Goal: Task Accomplishment & Management: Manage account settings

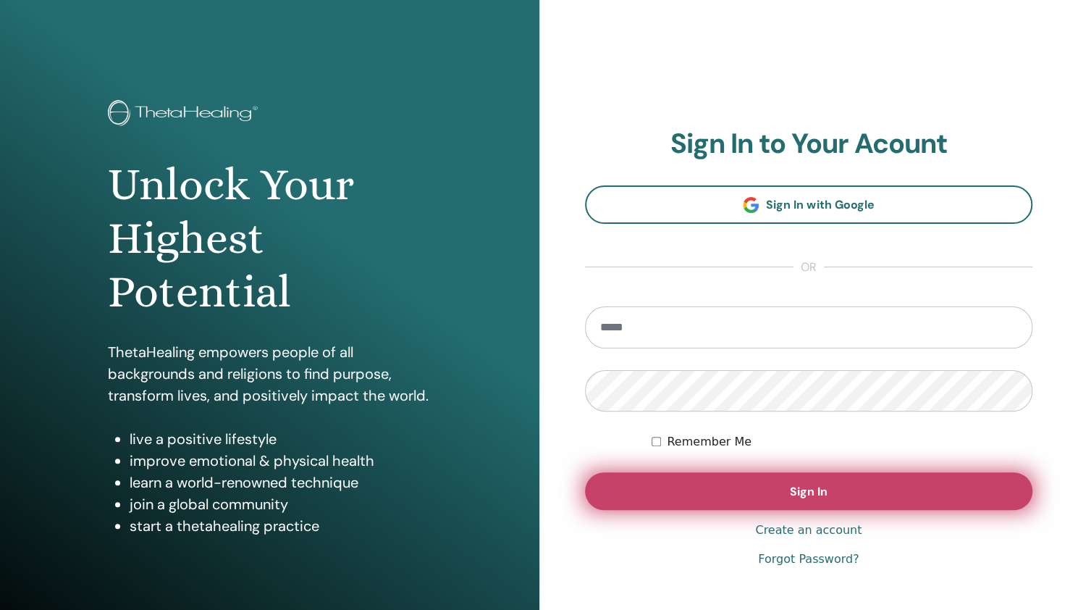
type input "**********"
click at [709, 490] on button "Sign In" at bounding box center [809, 491] width 448 height 38
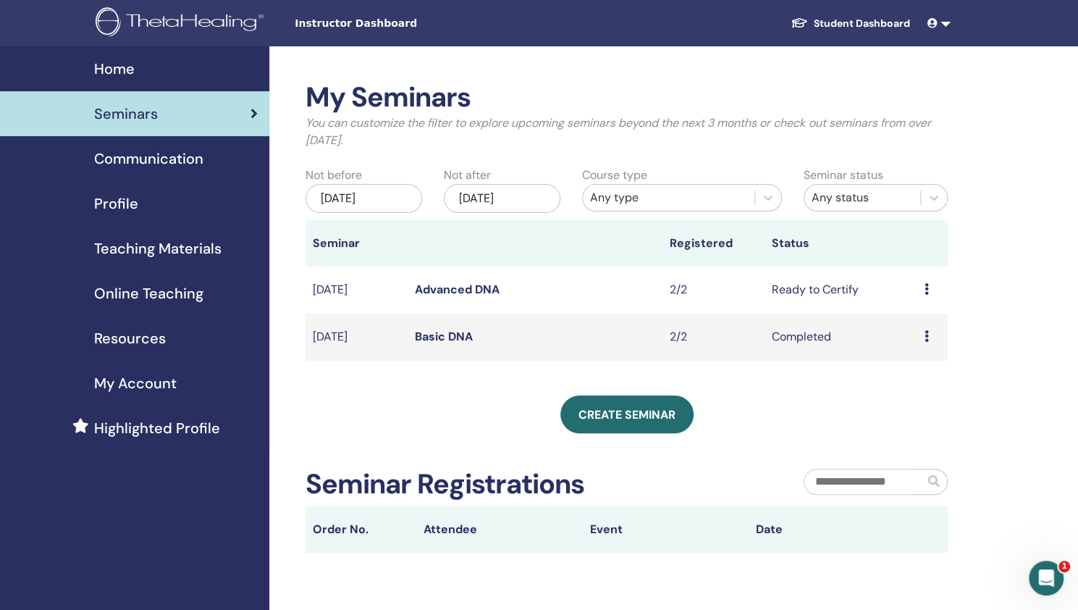
click at [931, 290] on div "Preview Edit Attendees Cancel" at bounding box center [932, 289] width 16 height 17
click at [914, 342] on link "Attendees" at bounding box center [922, 344] width 55 height 15
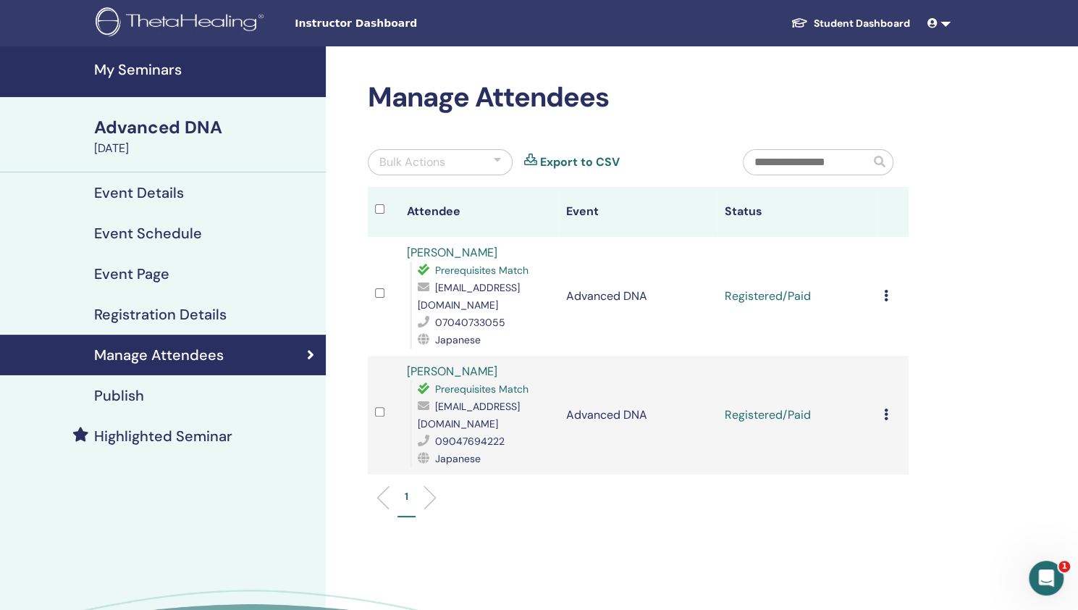
click at [886, 294] on icon at bounding box center [886, 296] width 4 height 12
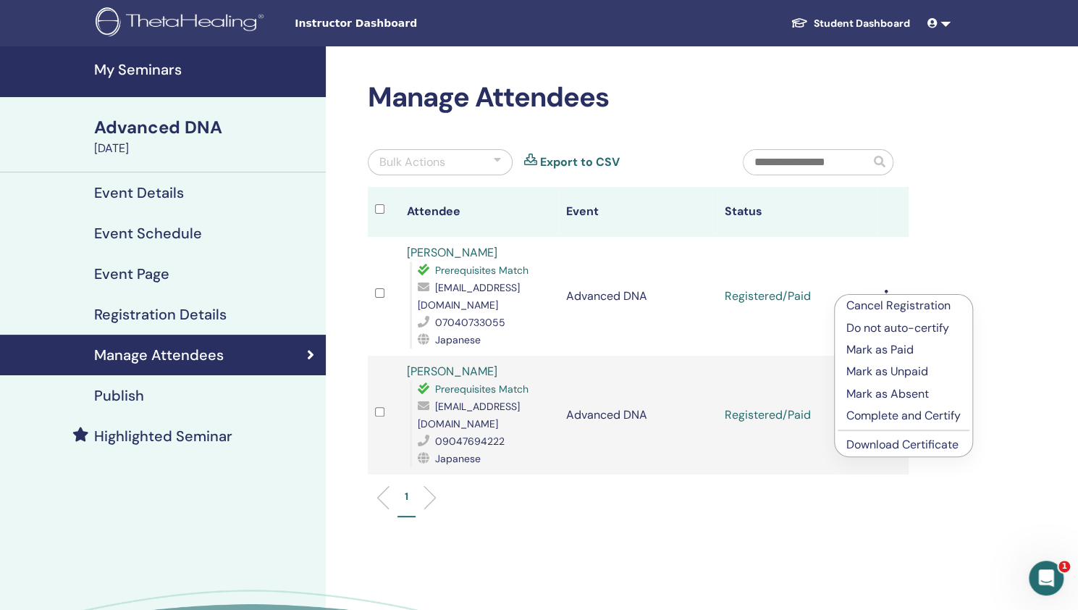
click at [874, 415] on p "Complete and Certify" at bounding box center [903, 415] width 114 height 17
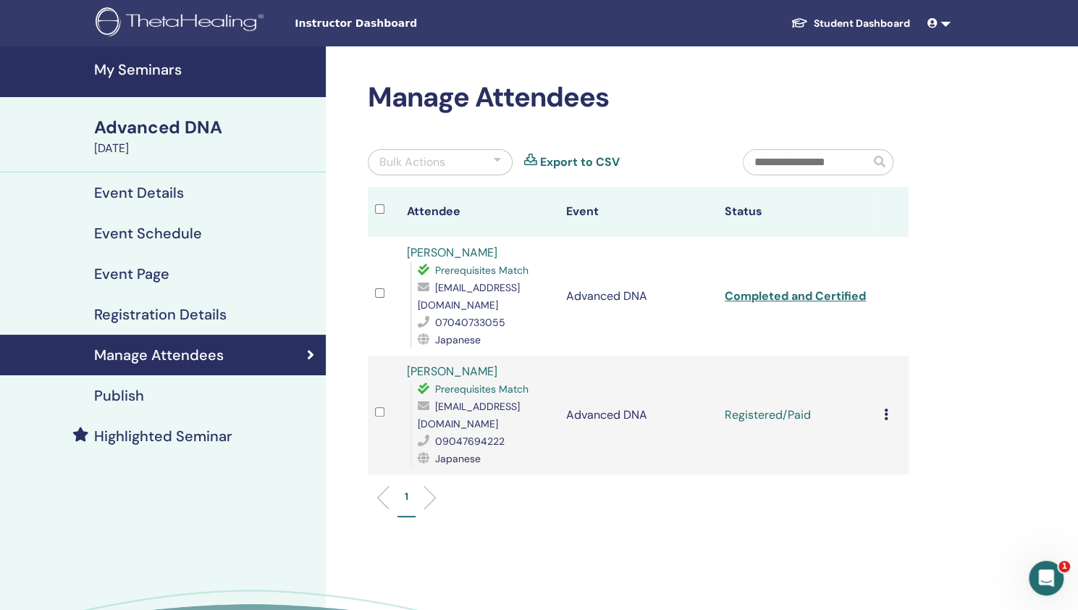
click at [887, 410] on div "Cancel Registration Do not auto-certify Mark as Paid Mark as Unpaid Mark as Abs…" at bounding box center [892, 414] width 17 height 17
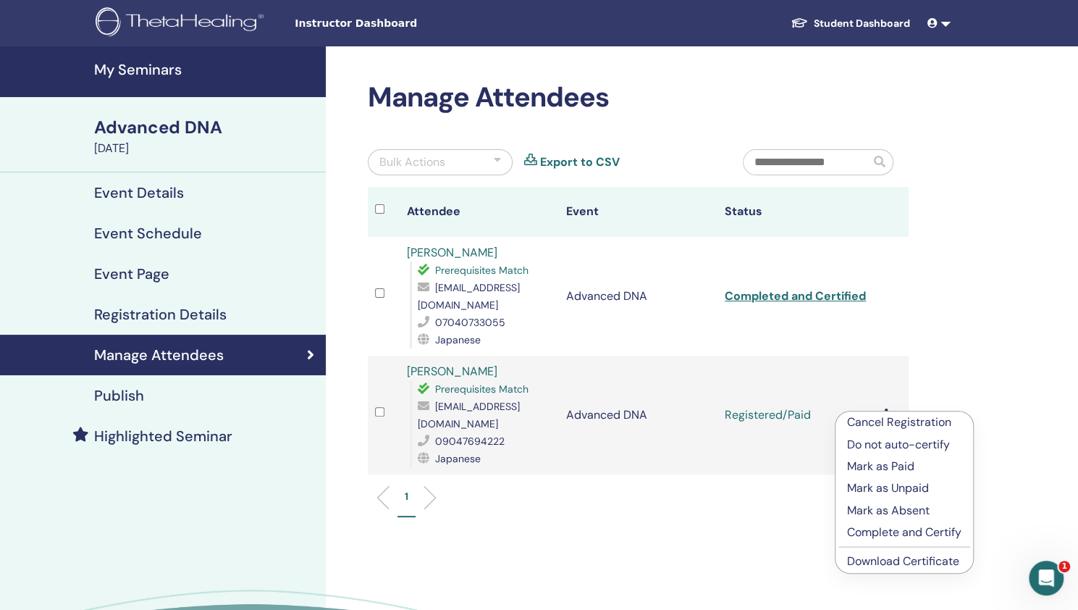
click at [883, 536] on p "Complete and Certify" at bounding box center [904, 531] width 114 height 17
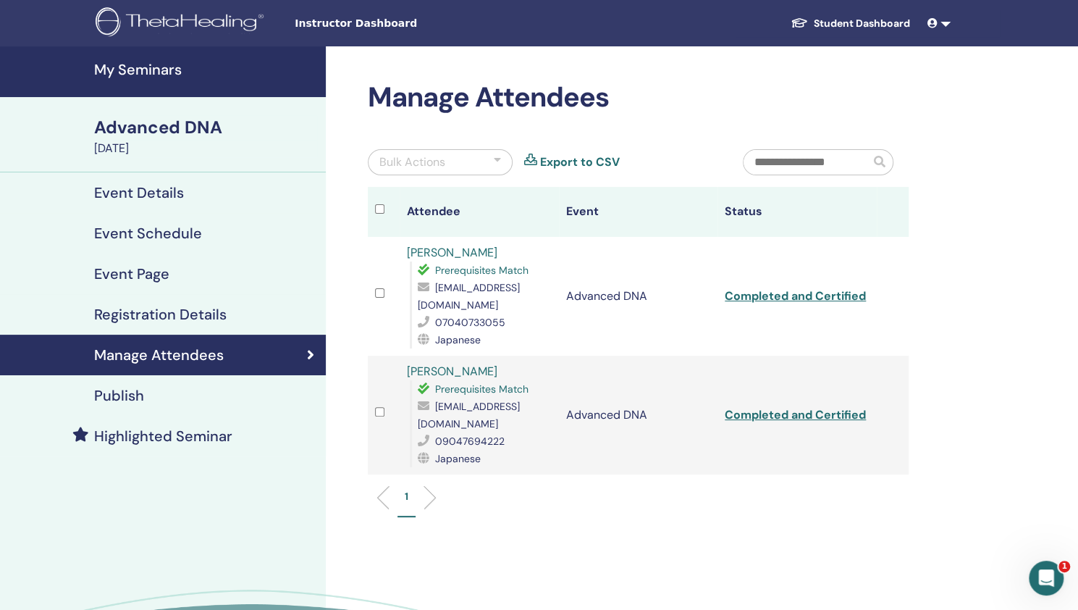
click at [883, 536] on div "Manage Attendees Bulk Actions Export to CSV Attendee Event Status [PERSON_NAME]…" at bounding box center [685, 390] width 719 height 688
